Goal: Transaction & Acquisition: Subscribe to service/newsletter

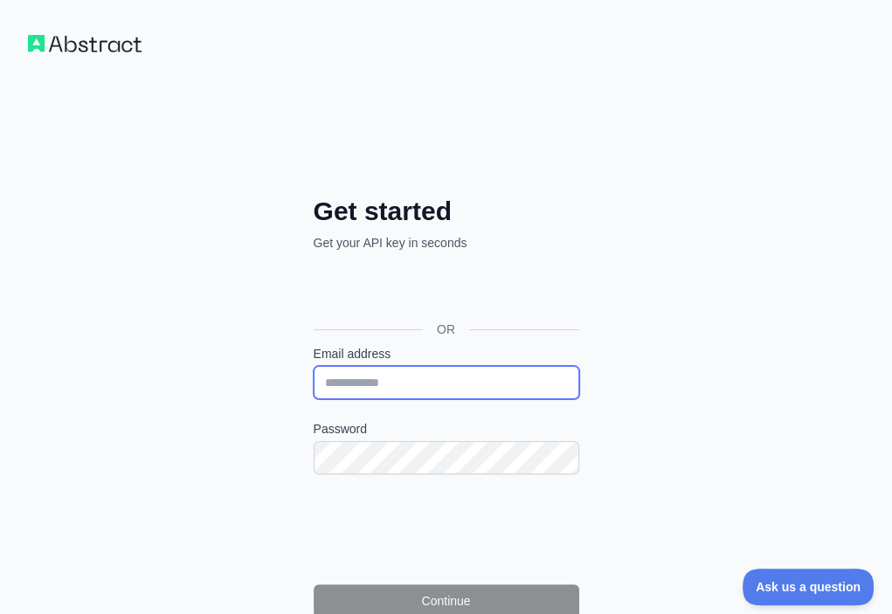
click at [313, 366] on input "Email address" at bounding box center [445, 382] width 265 height 33
paste input "**********"
type input "**********"
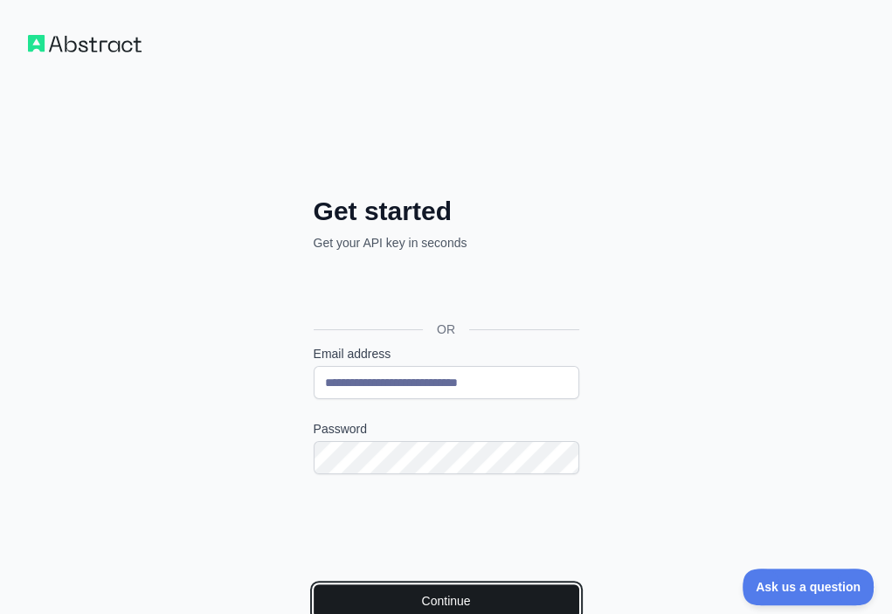
click at [316, 584] on button "Continue" at bounding box center [445, 600] width 265 height 33
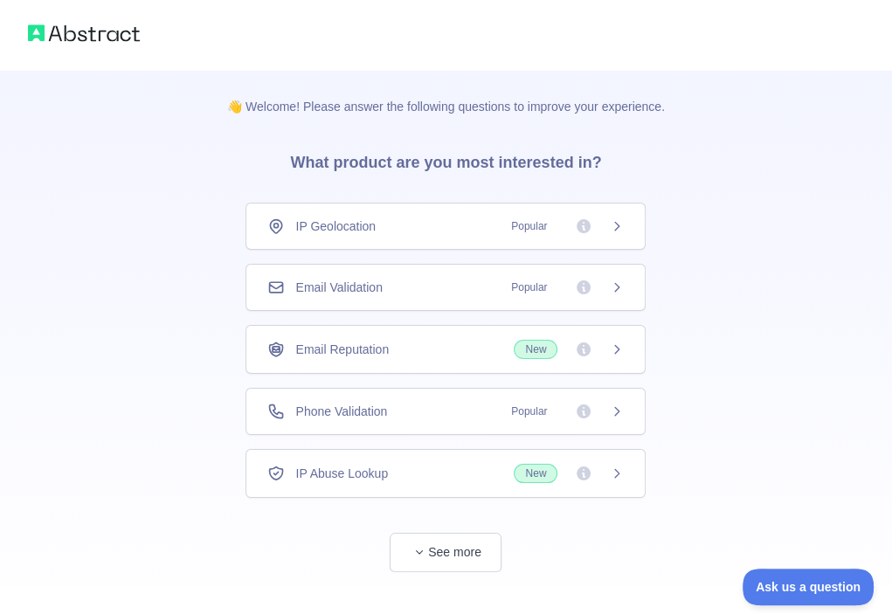
click at [426, 293] on div "Email Validation Popular" at bounding box center [445, 287] width 356 height 17
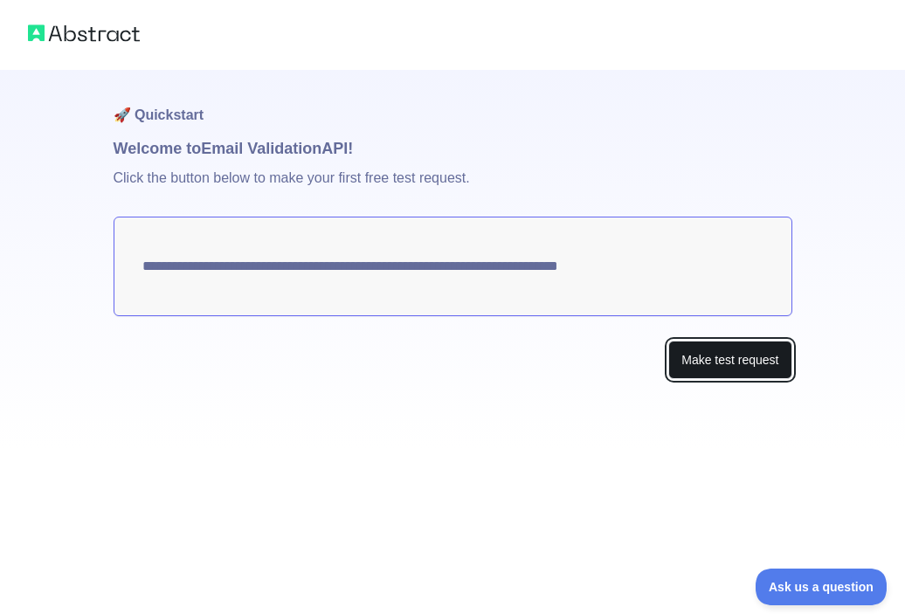
click at [701, 364] on button "Make test request" at bounding box center [729, 360] width 123 height 39
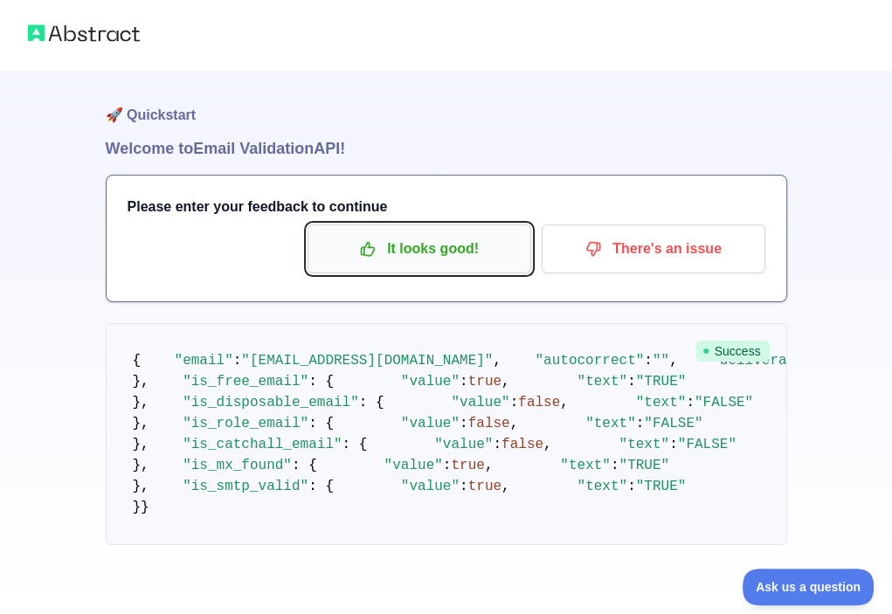
click at [421, 249] on p "It looks good!" at bounding box center [418, 249] width 197 height 30
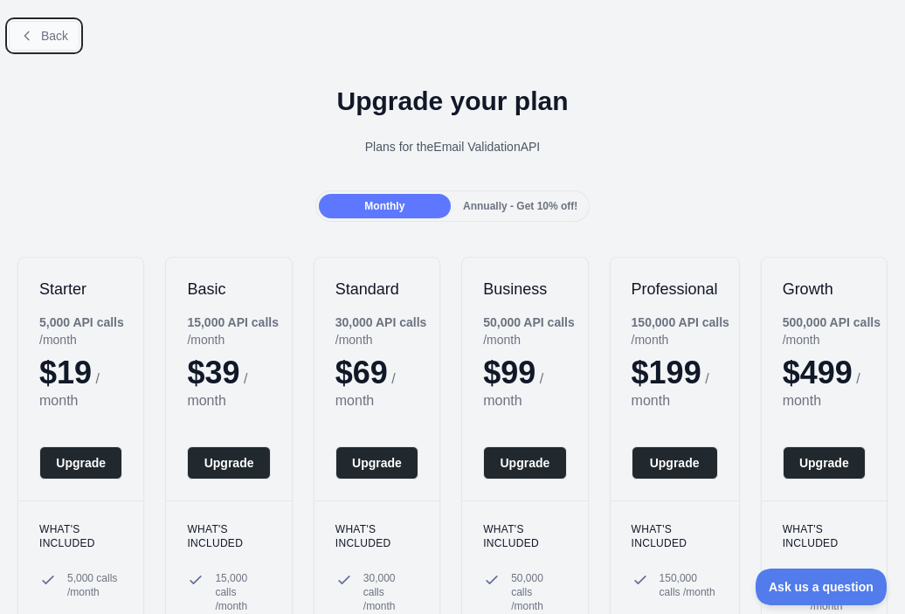
click at [64, 36] on span "Back" at bounding box center [54, 36] width 27 height 14
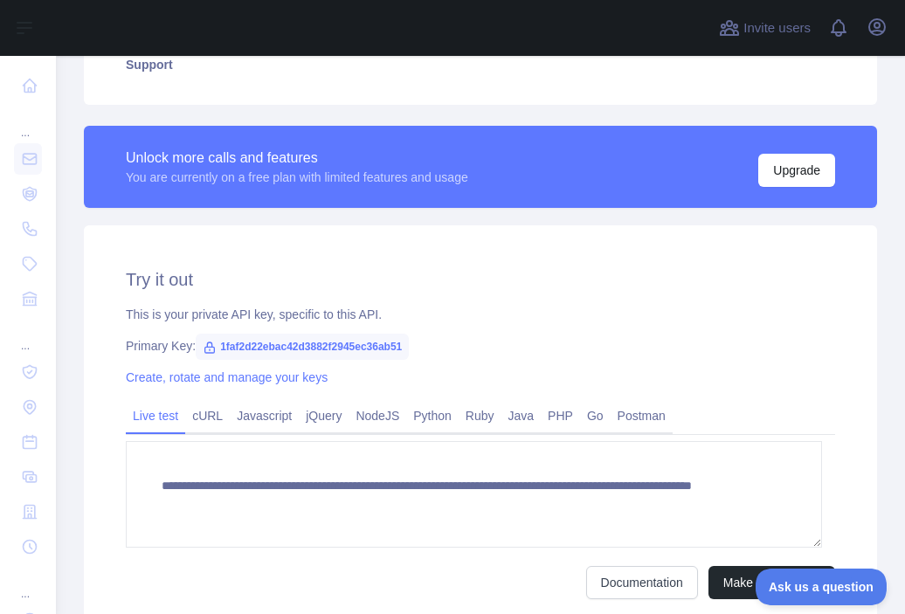
scroll to position [437, 0]
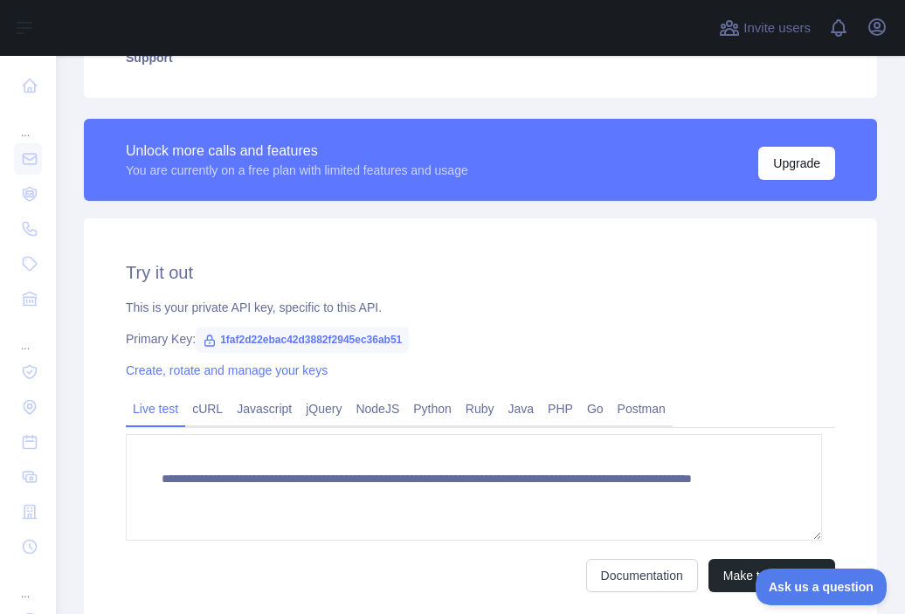
click at [323, 337] on span "1faf2d22ebac42d3882f2945ec36ab51" at bounding box center [302, 340] width 213 height 26
copy span "1faf2d22ebac42d3882f2945ec36ab51"
